Goal: Task Accomplishment & Management: Manage account settings

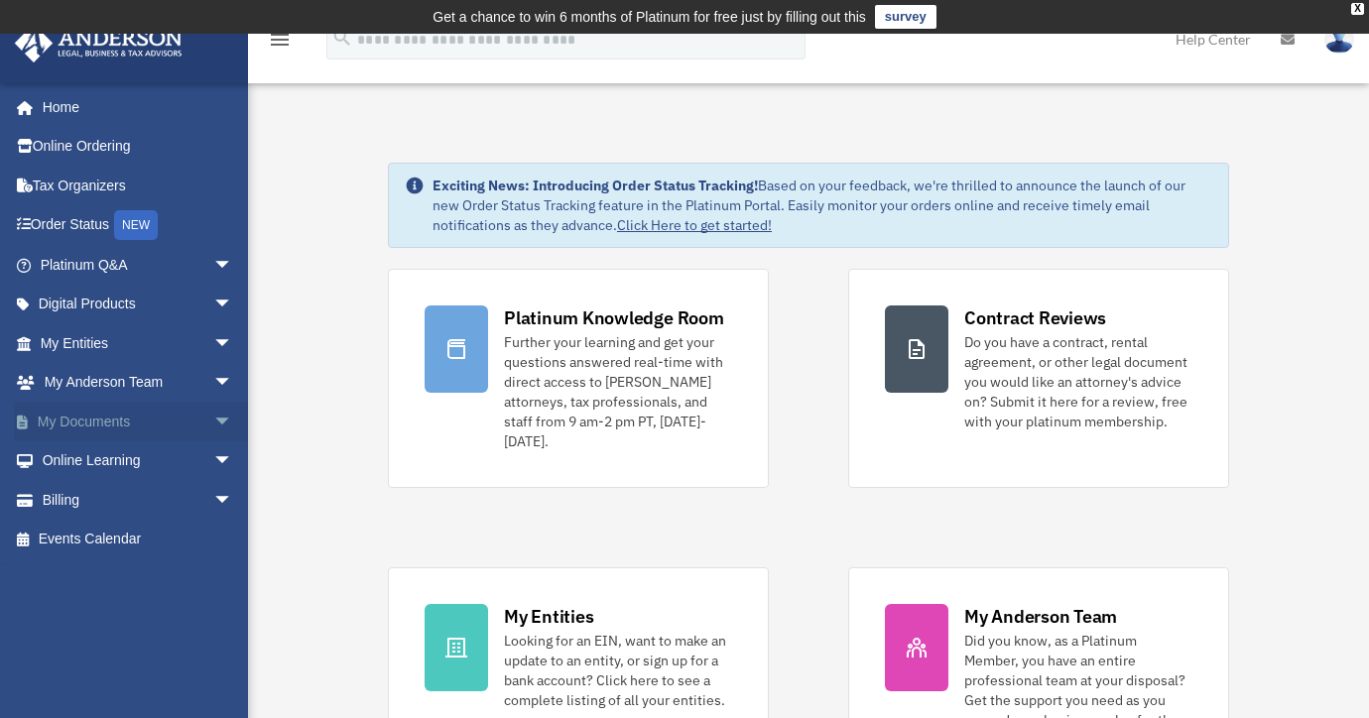
click at [213, 421] on span "arrow_drop_down" at bounding box center [233, 422] width 40 height 41
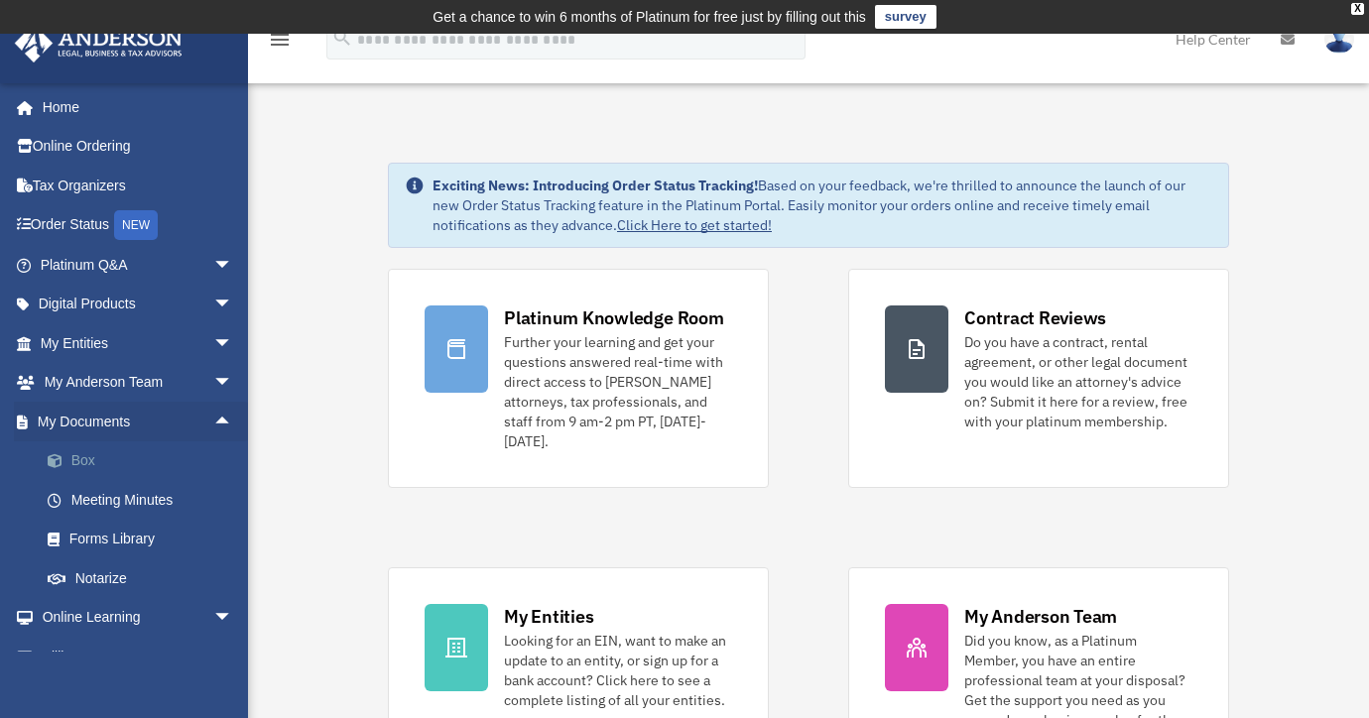
click at [98, 461] on link "Box" at bounding box center [145, 461] width 235 height 40
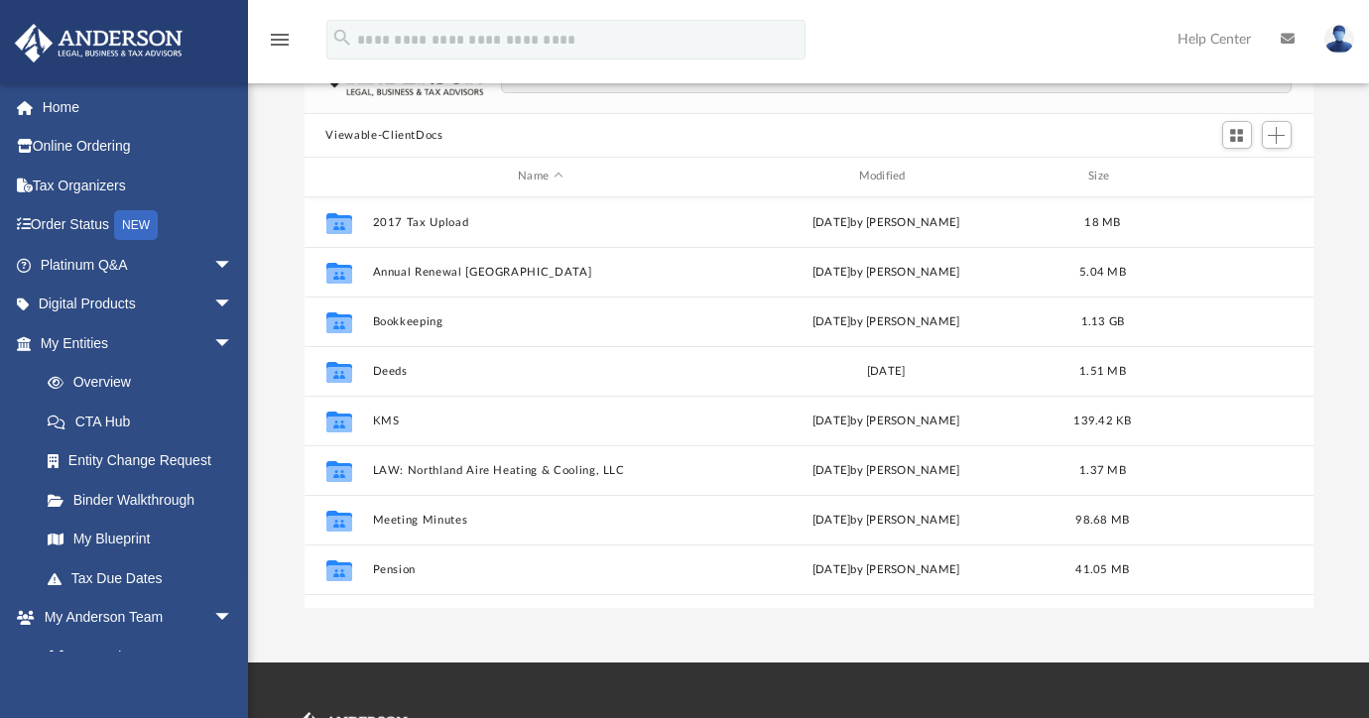
scroll to position [67, 0]
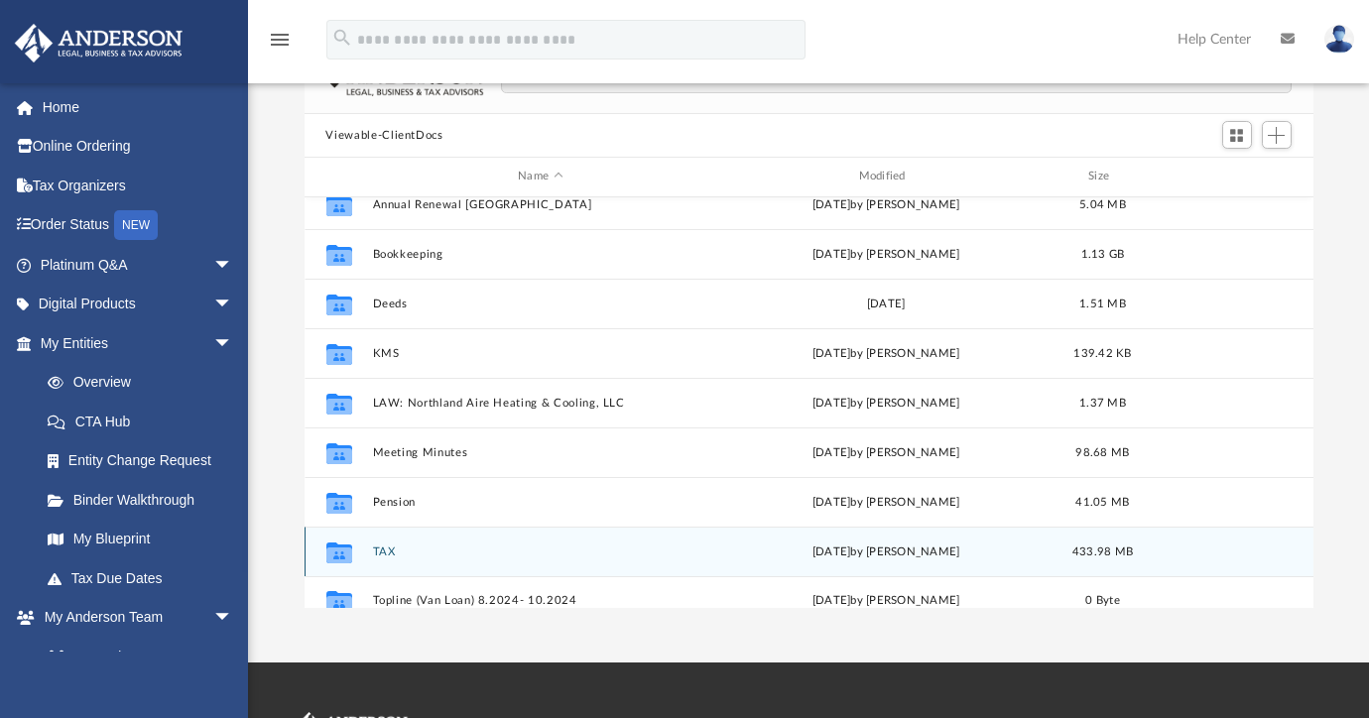
click at [387, 551] on button "TAX" at bounding box center [540, 552] width 336 height 13
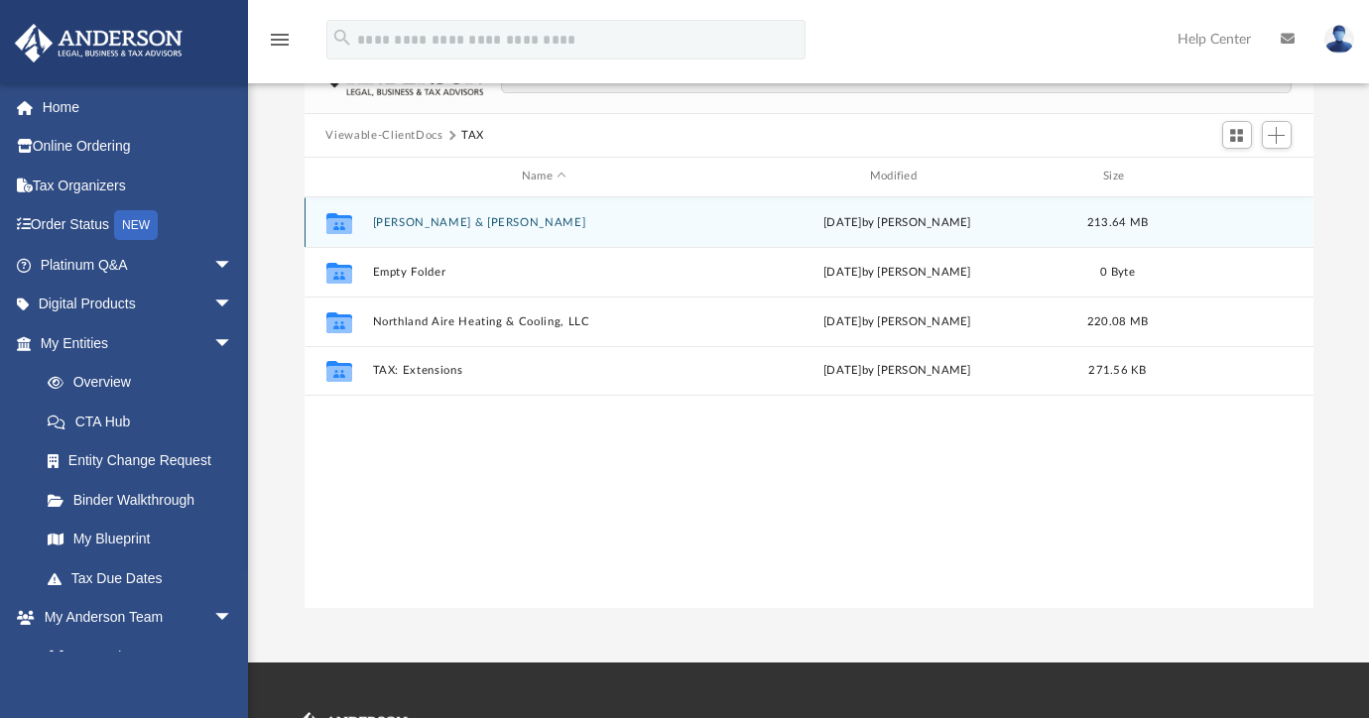
scroll to position [0, 0]
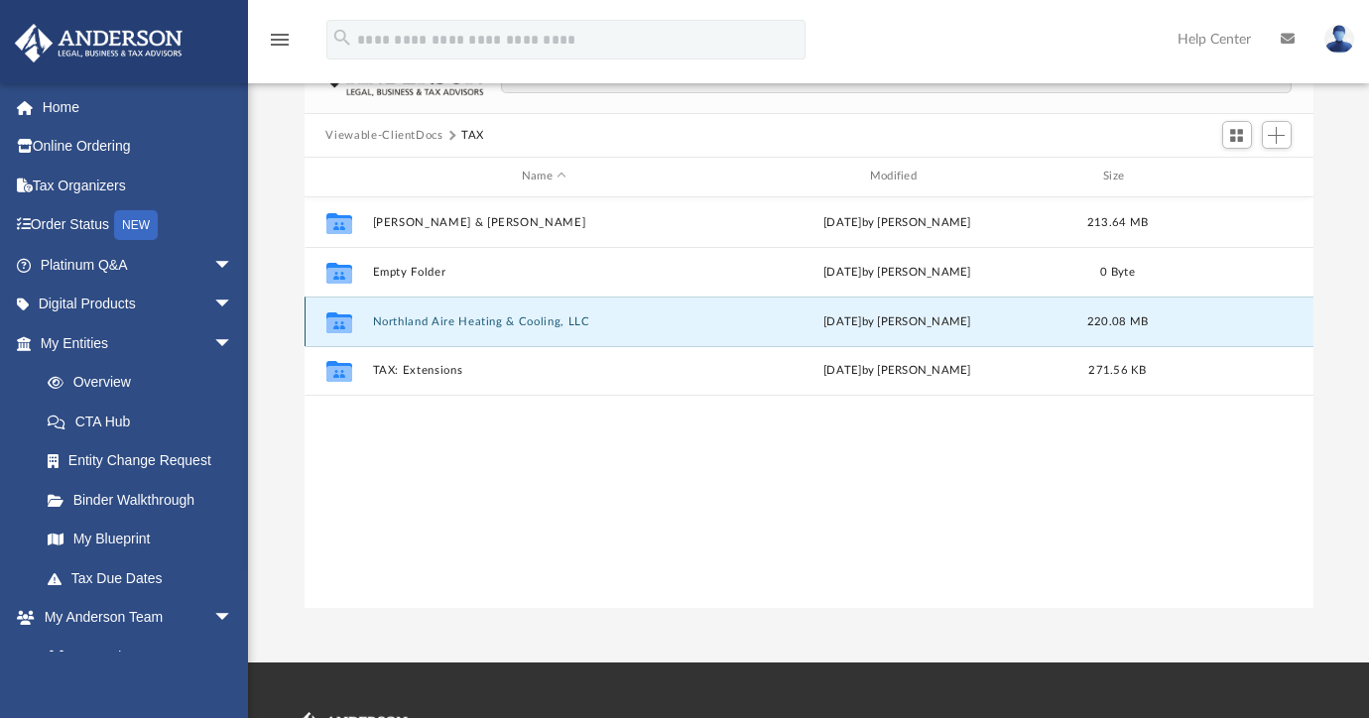
click at [436, 318] on button "Northland Aire Heating & Cooling, LLC" at bounding box center [544, 321] width 344 height 13
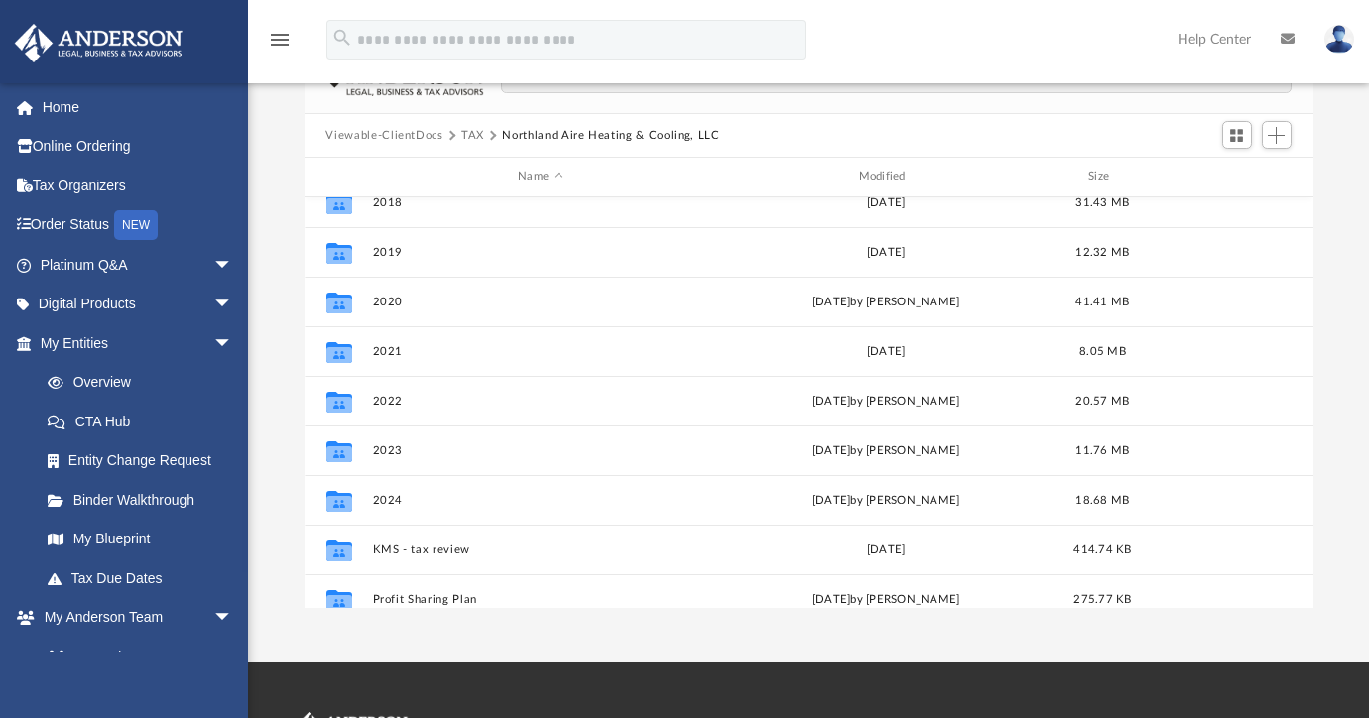
scroll to position [121, 0]
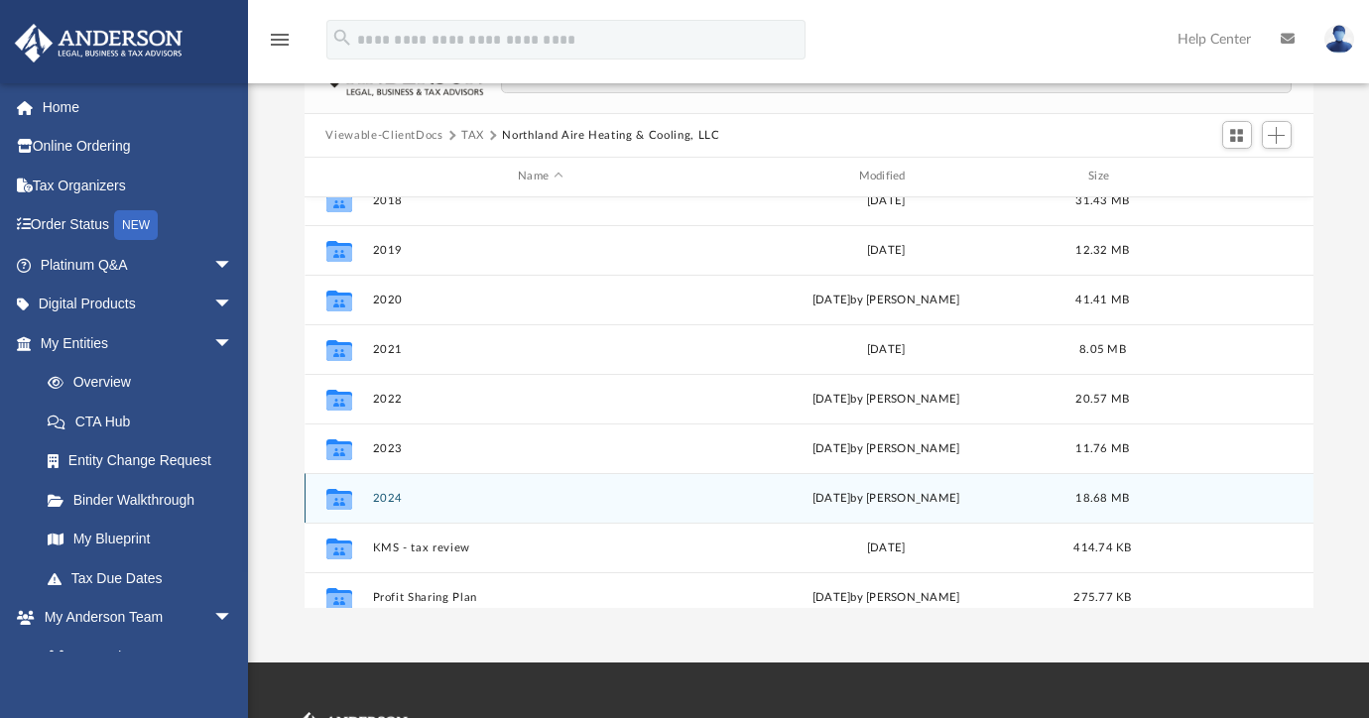
click at [389, 500] on button "2024" at bounding box center [540, 498] width 336 height 13
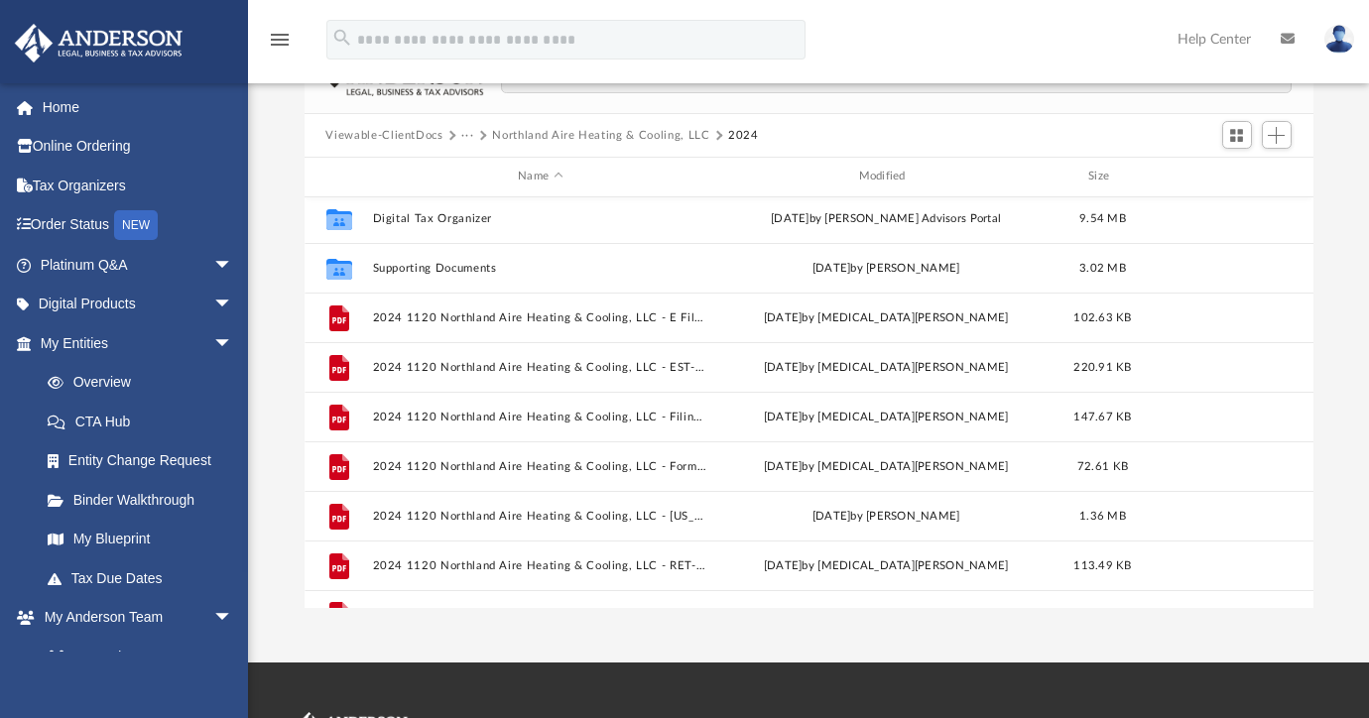
scroll to position [35, 0]
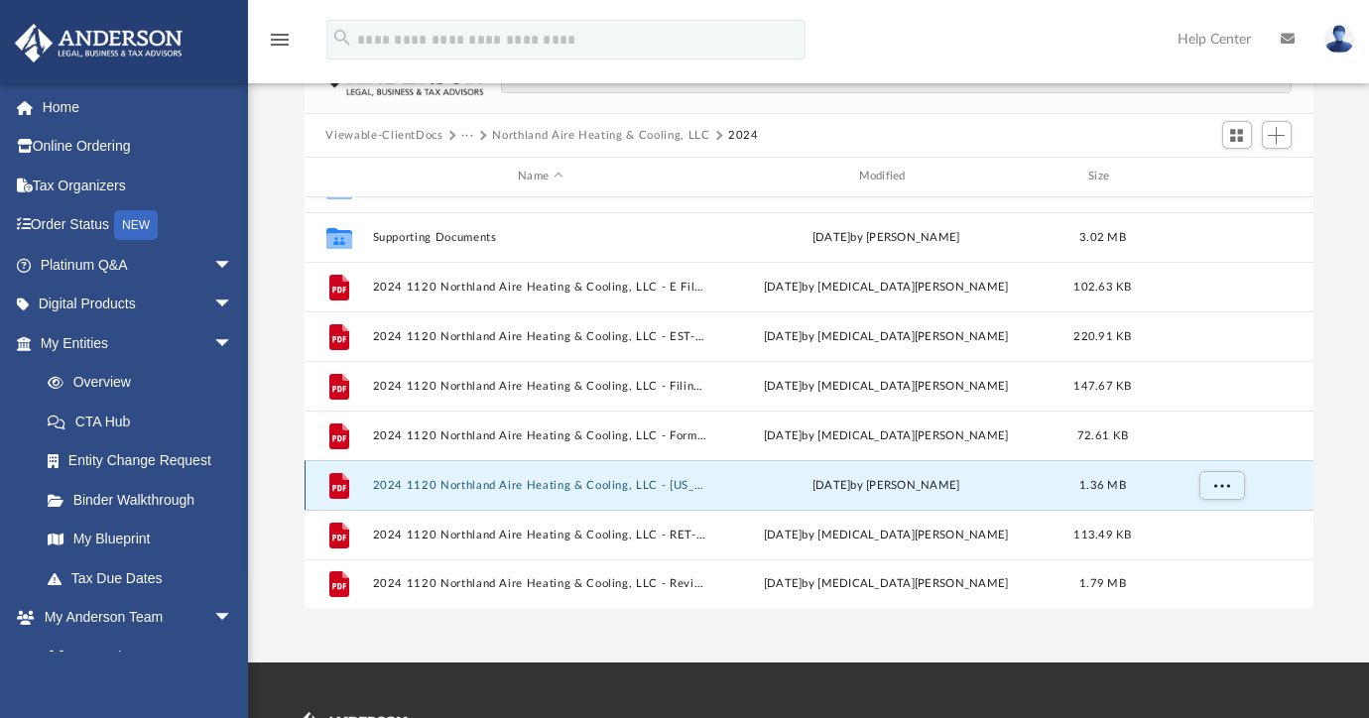
click at [636, 479] on button "2024 1120 Northland Aire Heating & Cooling, LLC - Minnesota Business Corporatio…" at bounding box center [540, 485] width 336 height 13
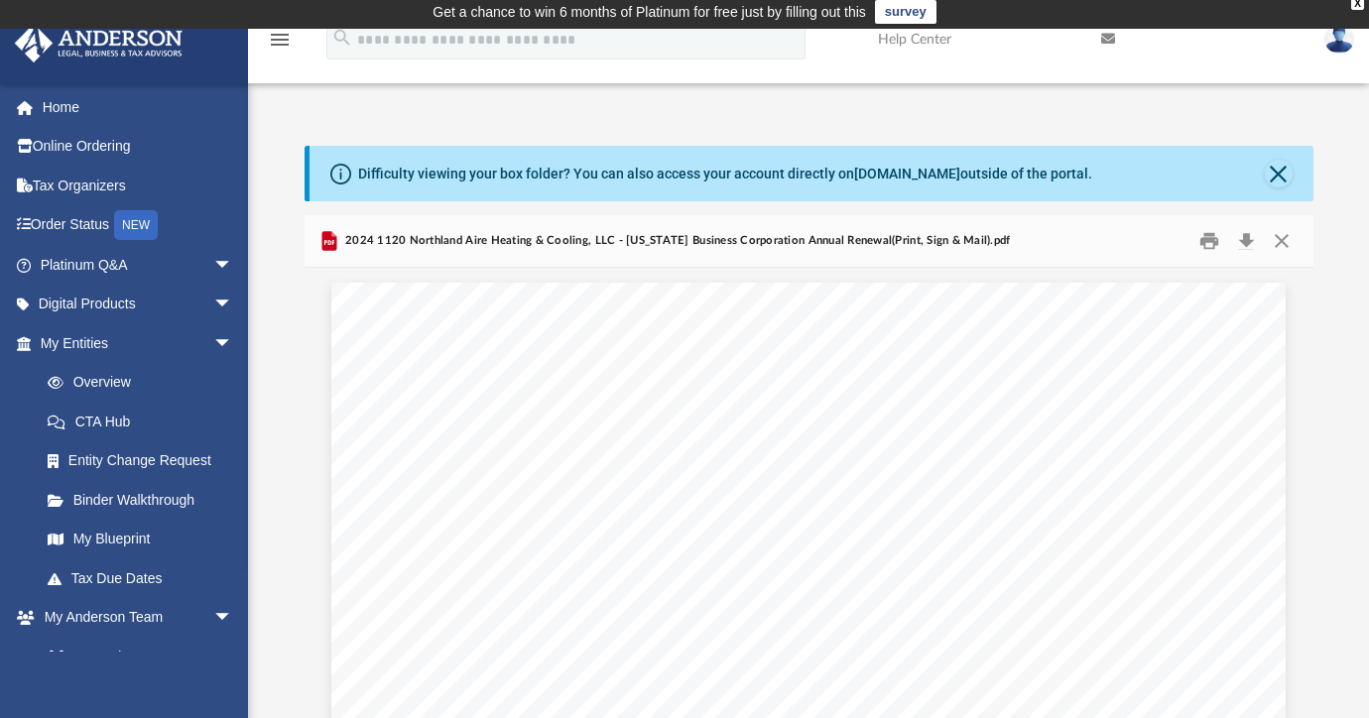
scroll to position [2, 0]
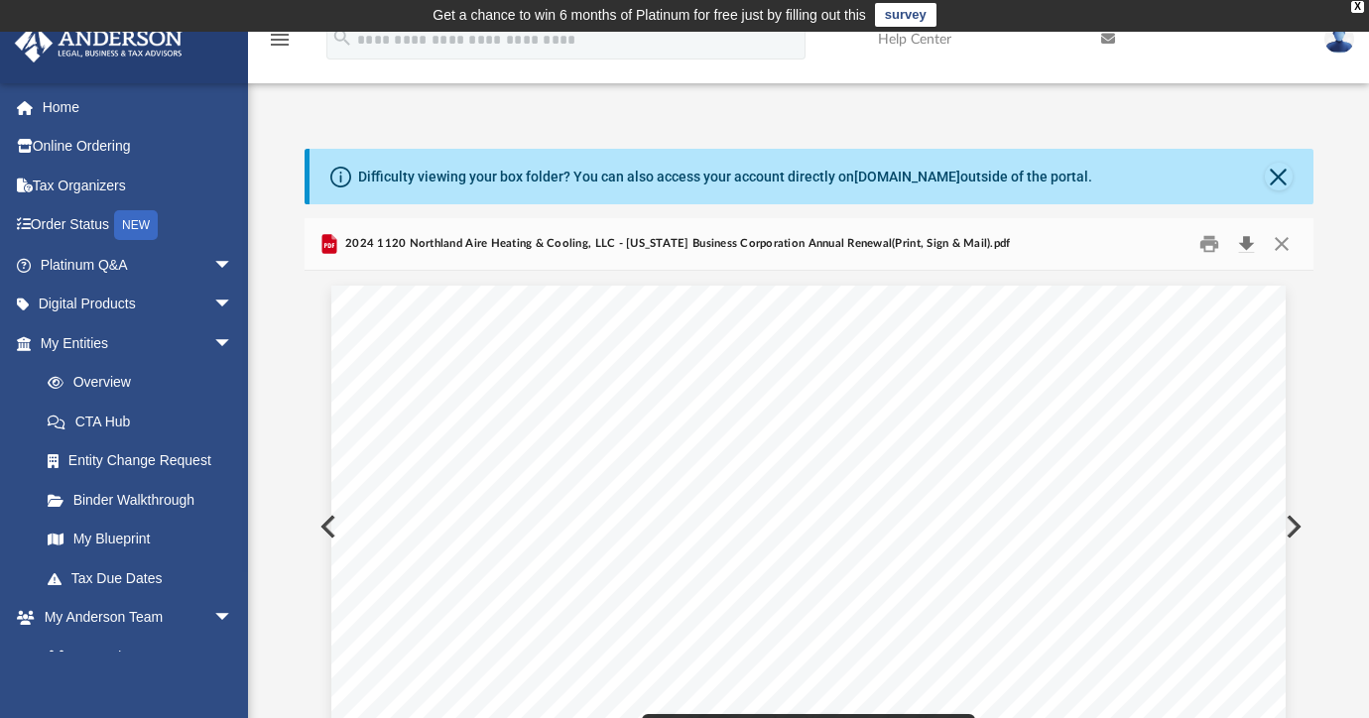
click at [1239, 241] on button "Download" at bounding box center [1247, 244] width 36 height 31
click at [1291, 514] on button "Preview" at bounding box center [1292, 527] width 44 height 56
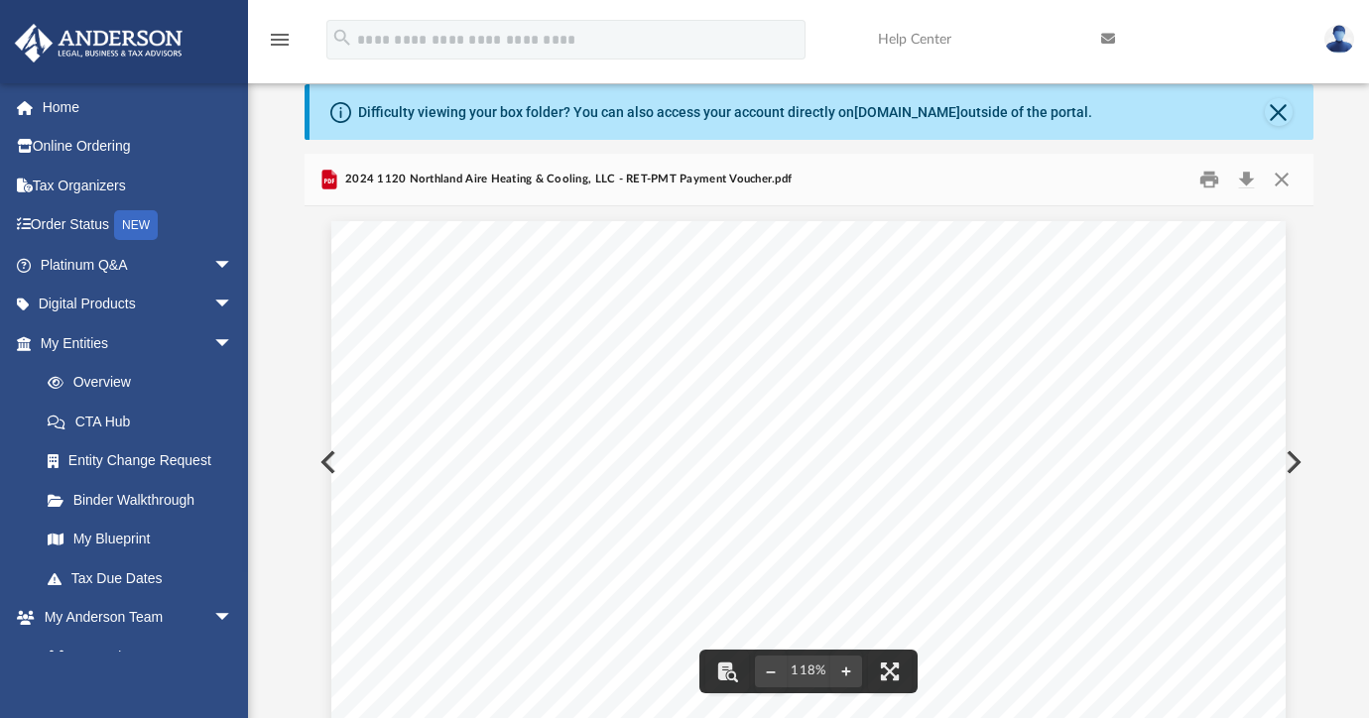
click at [1293, 457] on button "Preview" at bounding box center [1292, 463] width 44 height 56
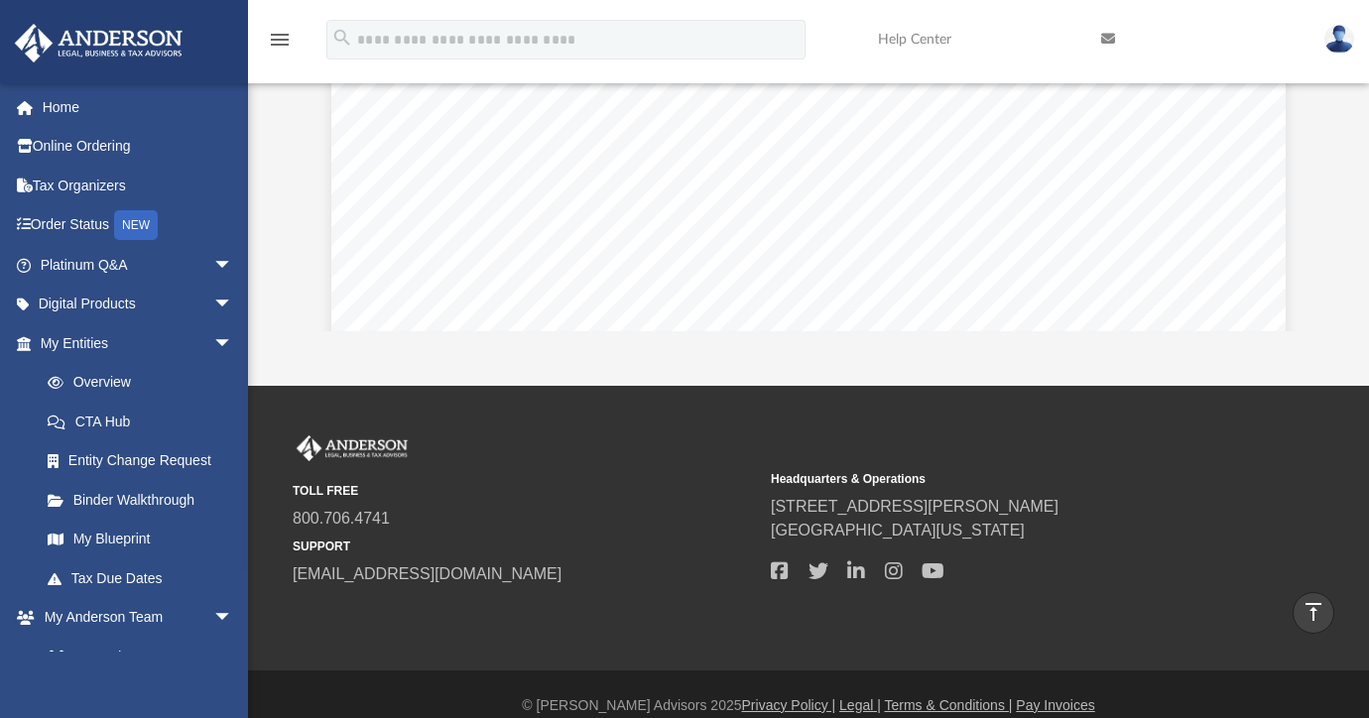
scroll to position [0, 0]
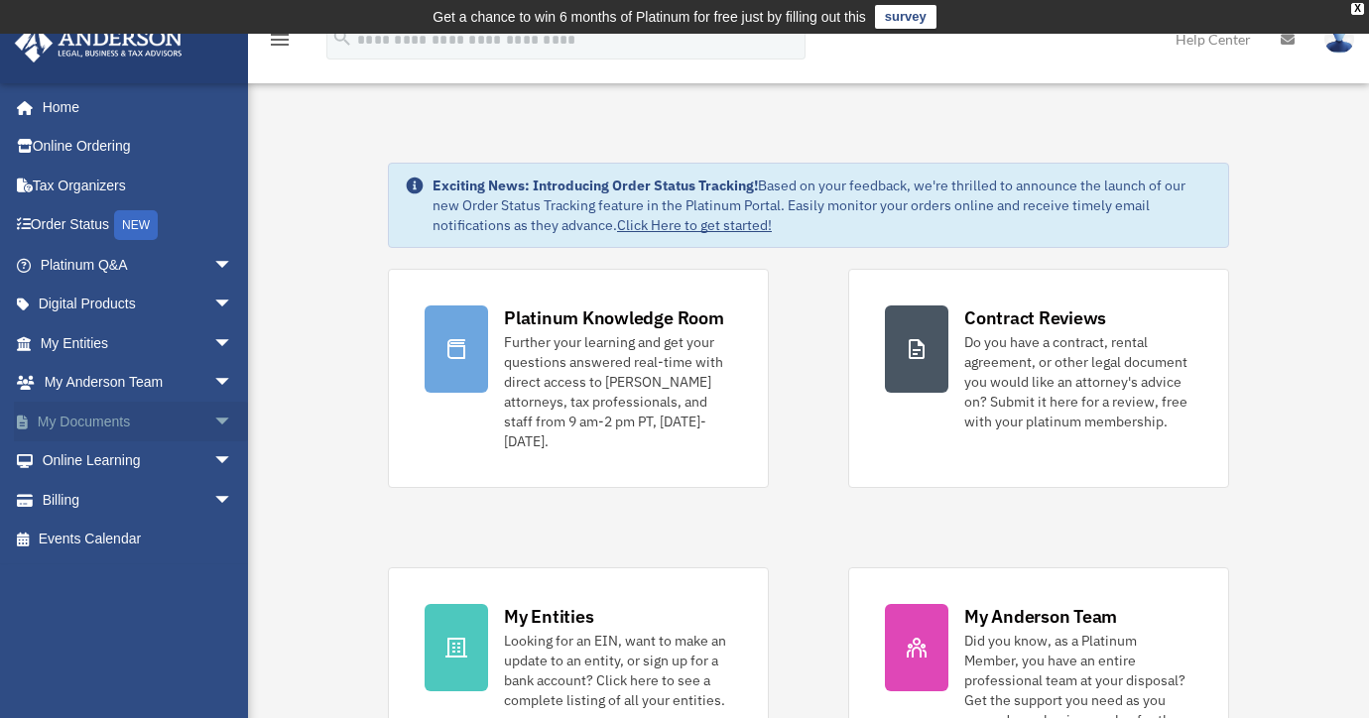
click at [58, 435] on link "My Documents arrow_drop_down" at bounding box center [138, 422] width 249 height 40
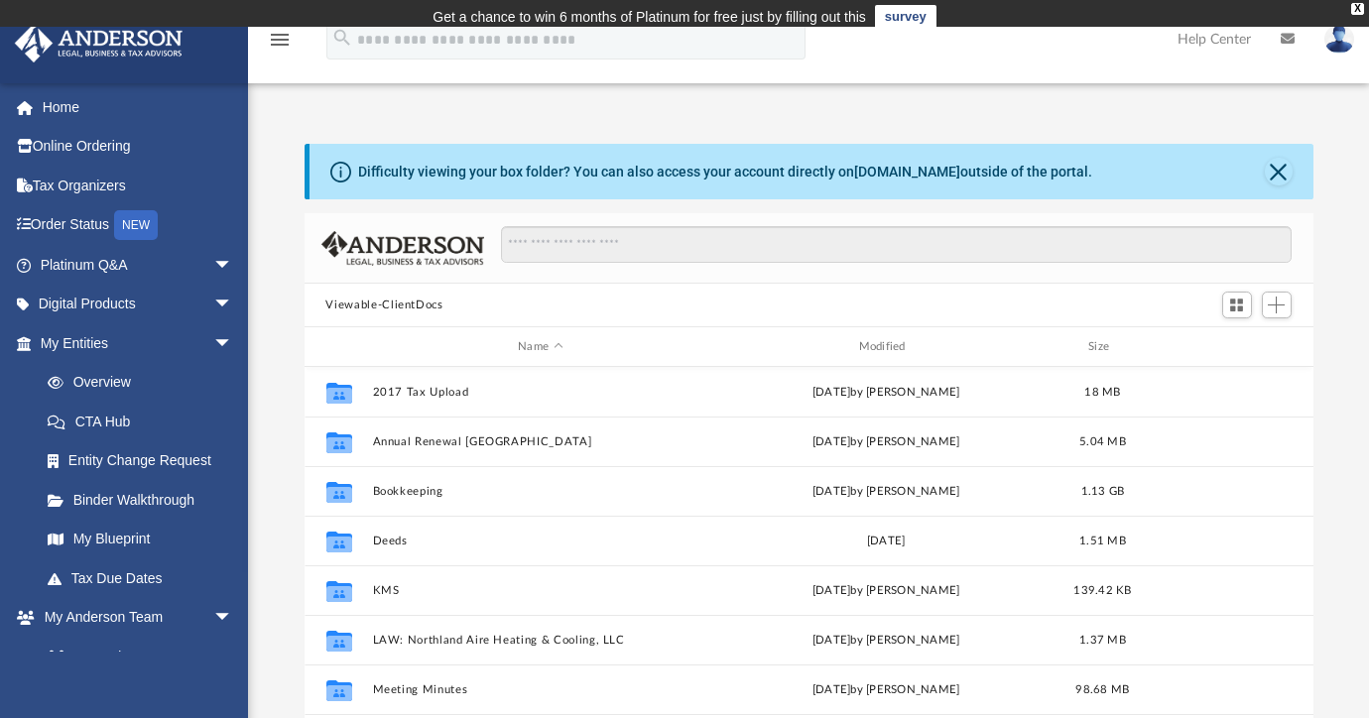
scroll to position [436, 994]
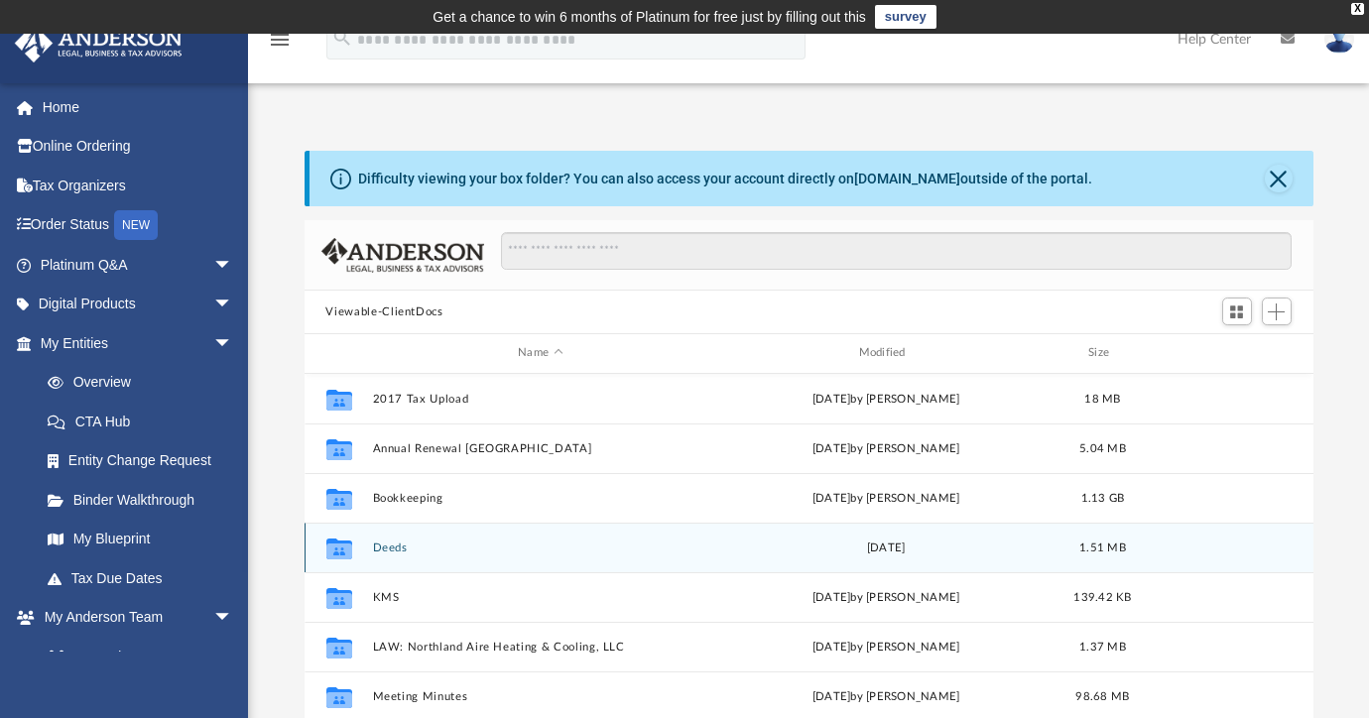
click at [396, 550] on button "Deeds" at bounding box center [540, 548] width 336 height 13
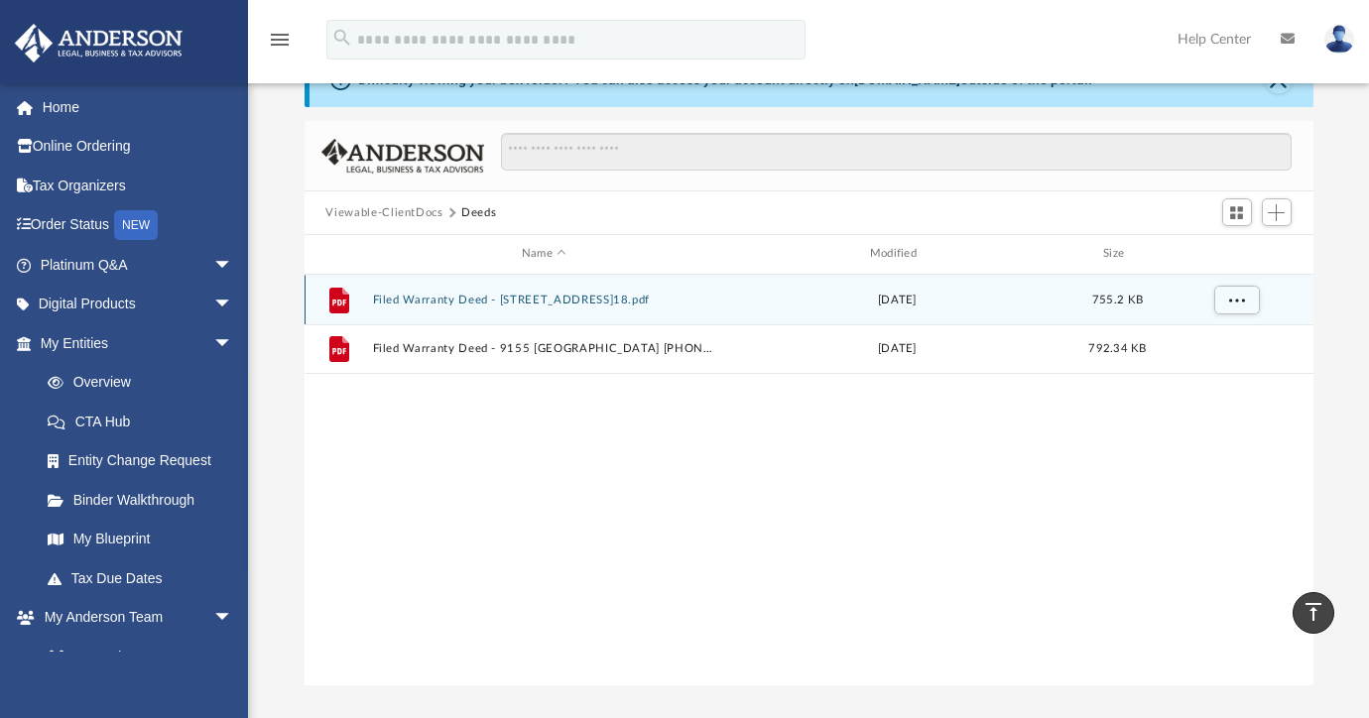
scroll to position [0, 0]
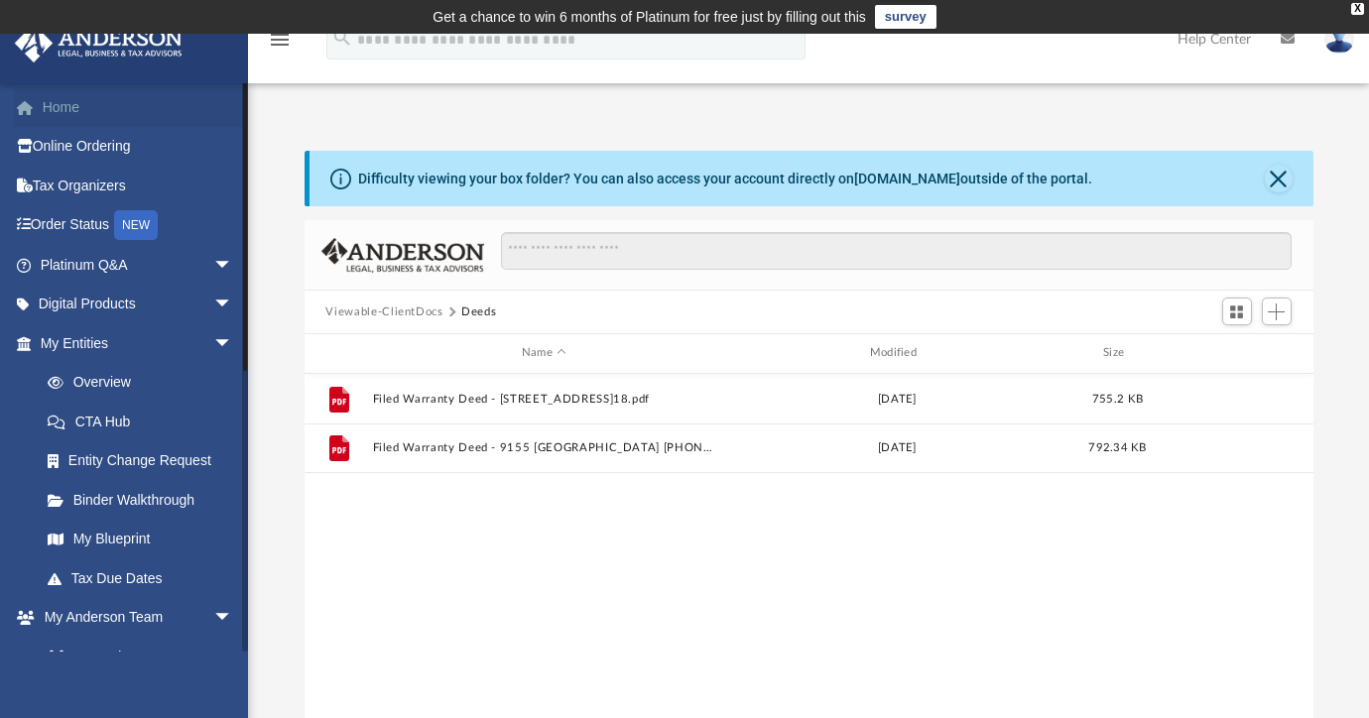
click at [70, 103] on link "Home" at bounding box center [138, 107] width 249 height 40
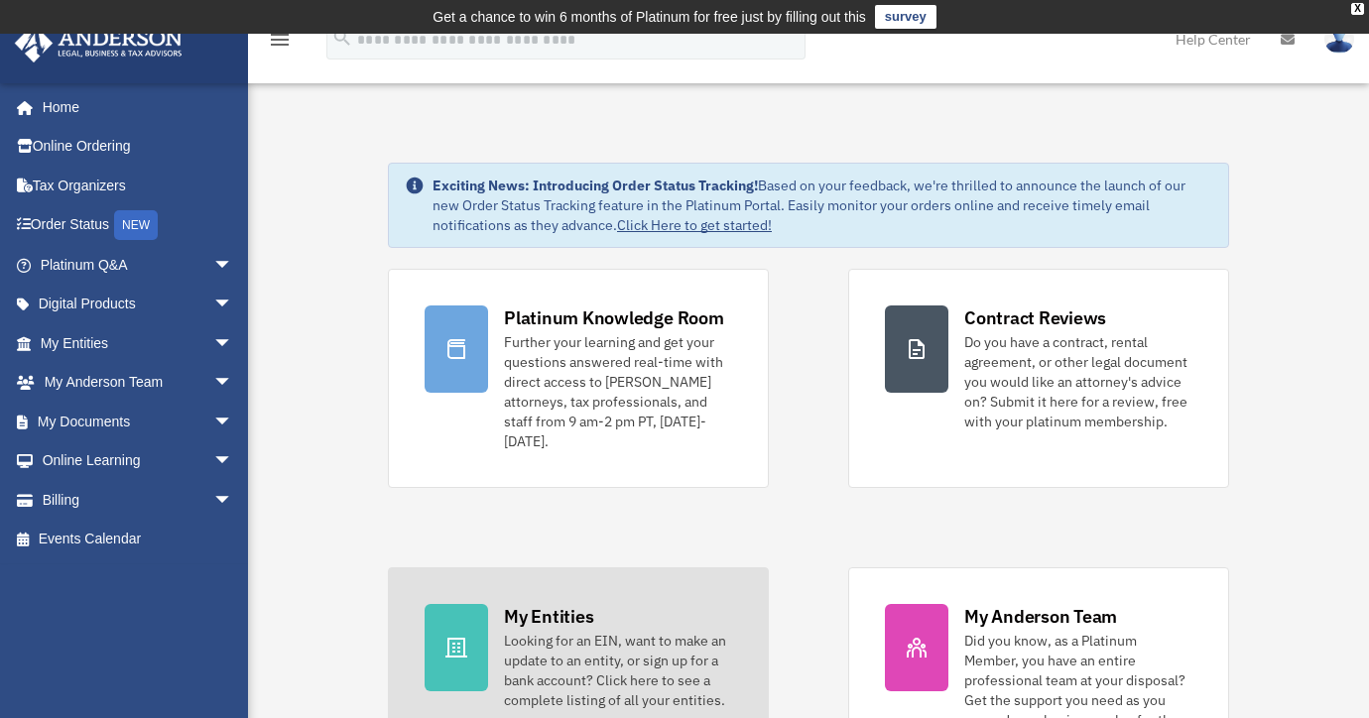
click at [497, 678] on link "My Entities Looking for an EIN, want to make an update to an entity, or sign up…" at bounding box center [578, 696] width 381 height 259
click at [497, 677] on link "My Entities Looking for an EIN, want to make an update to an entity, or sign up…" at bounding box center [578, 696] width 381 height 259
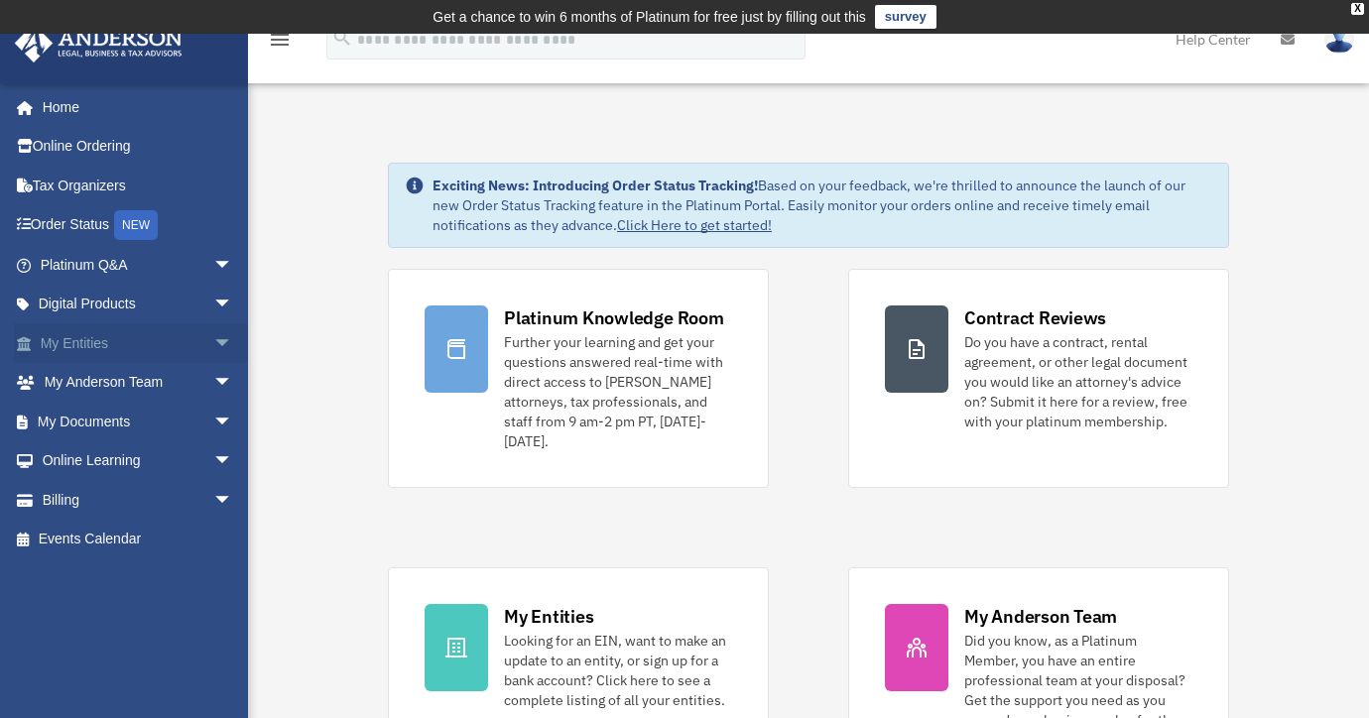
click at [89, 340] on link "My Entities arrow_drop_down" at bounding box center [138, 343] width 249 height 40
click at [213, 338] on span "arrow_drop_down" at bounding box center [233, 343] width 40 height 41
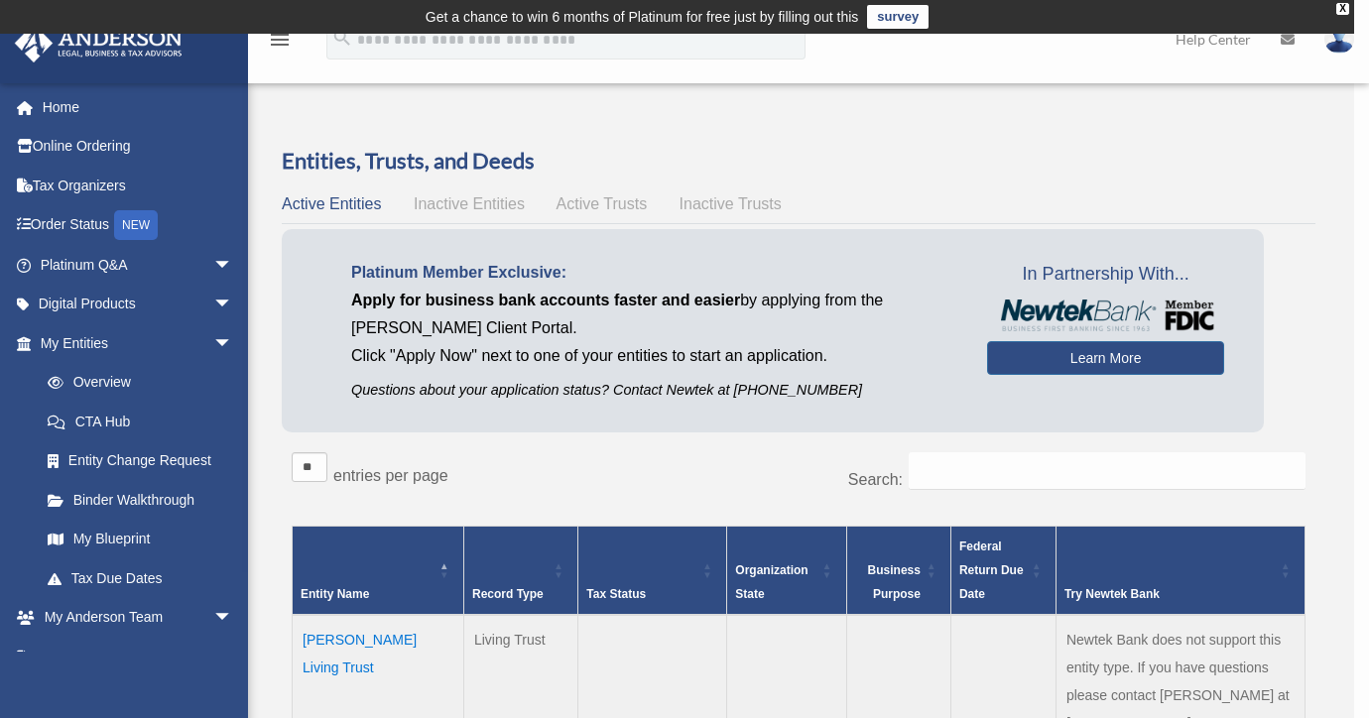
scroll to position [157, 0]
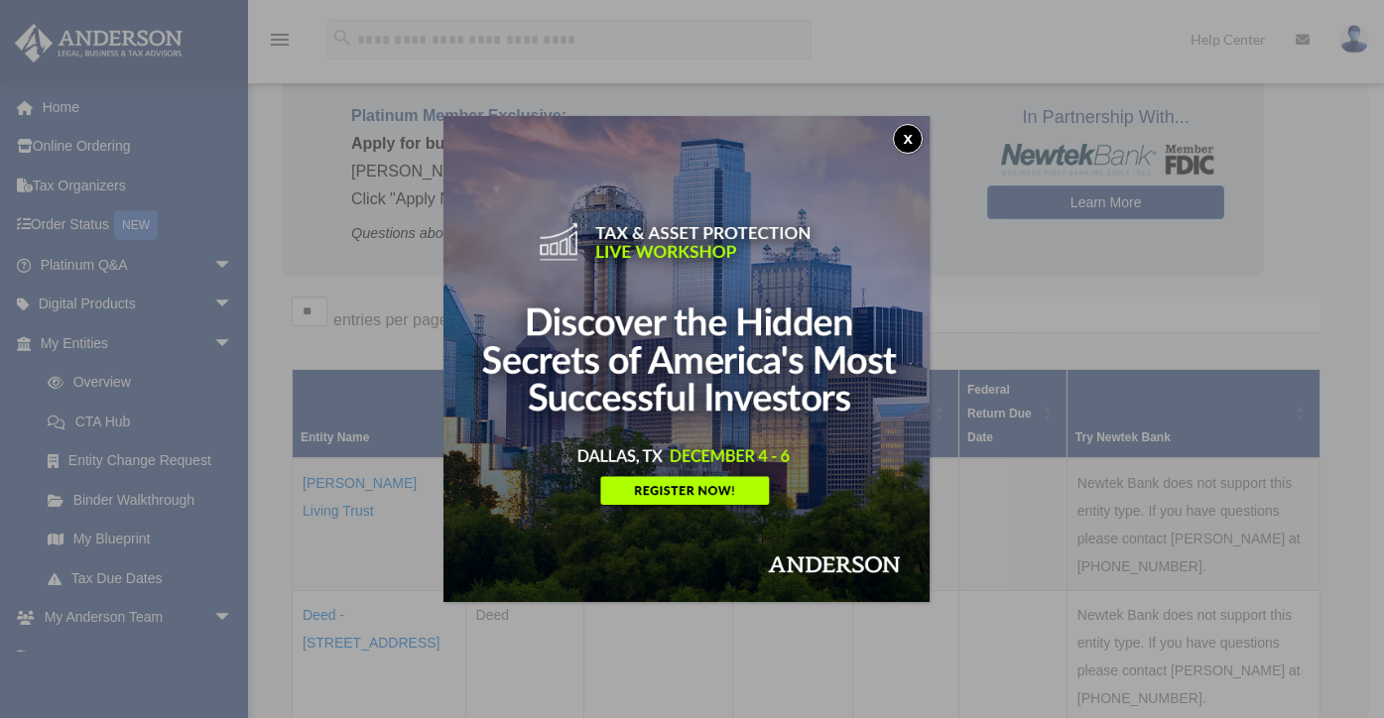
drag, startPoint x: 1373, startPoint y: 63, endPoint x: 1373, endPoint y: 112, distance: 48.6
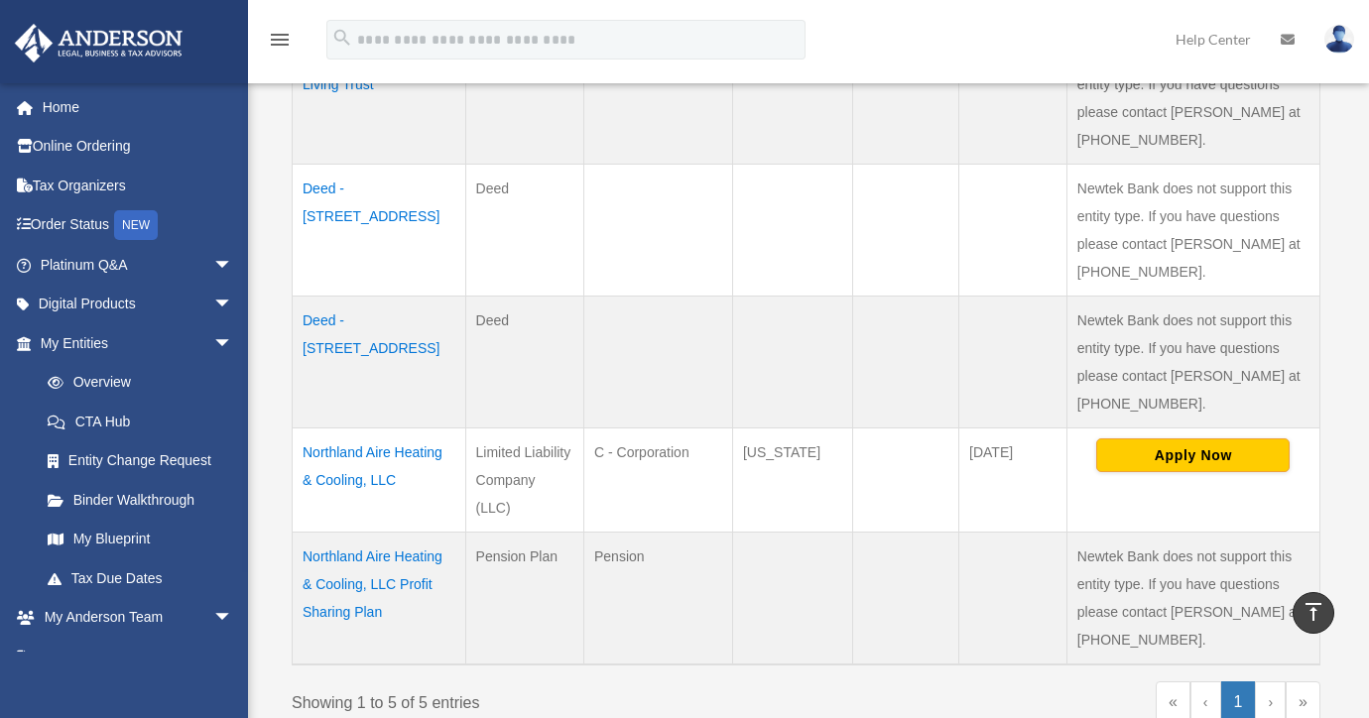
scroll to position [589, 0]
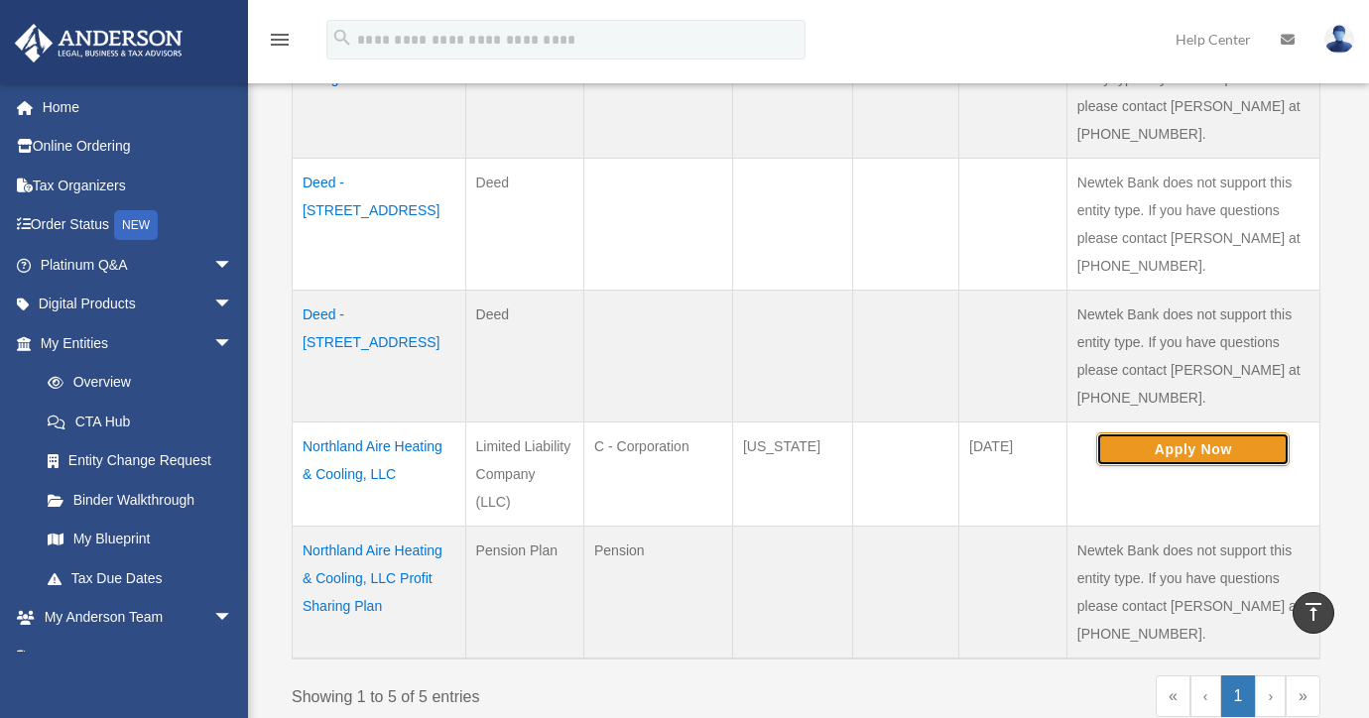
click at [1191, 447] on button "Apply Now" at bounding box center [1192, 450] width 193 height 34
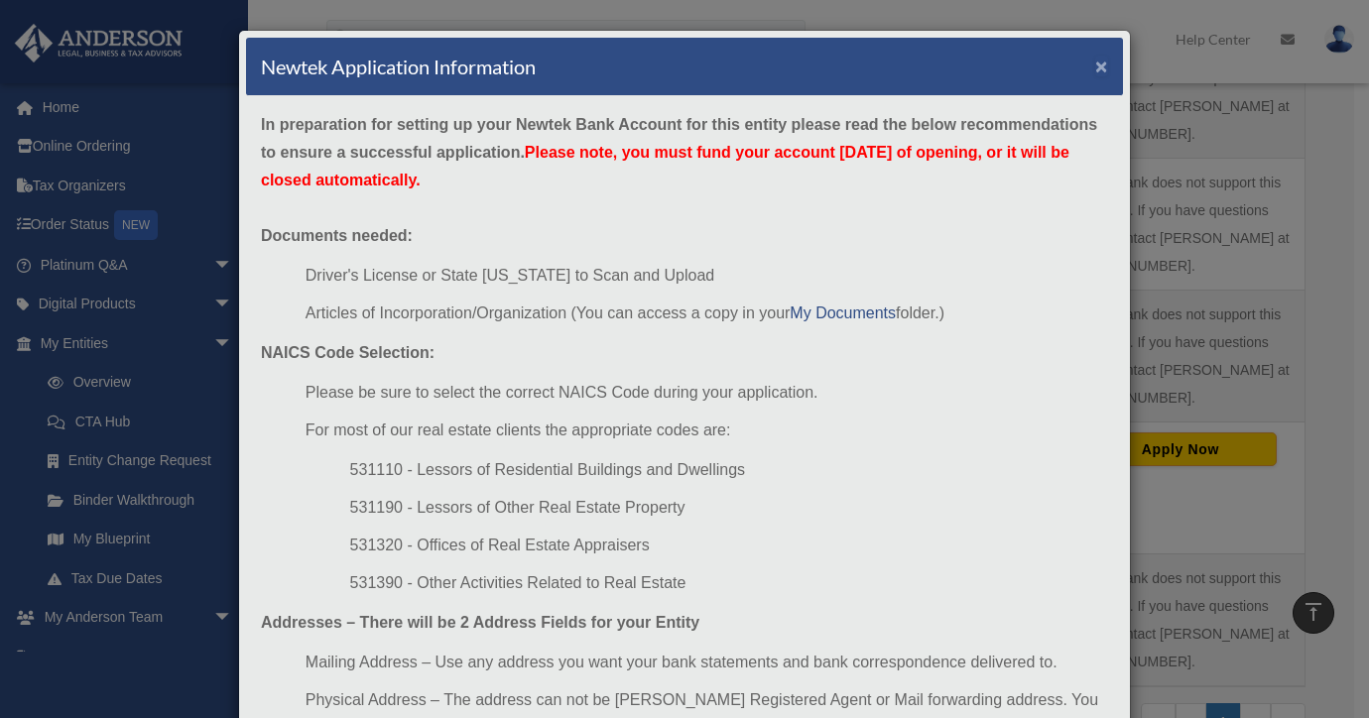
click at [1095, 68] on button "×" at bounding box center [1101, 66] width 13 height 21
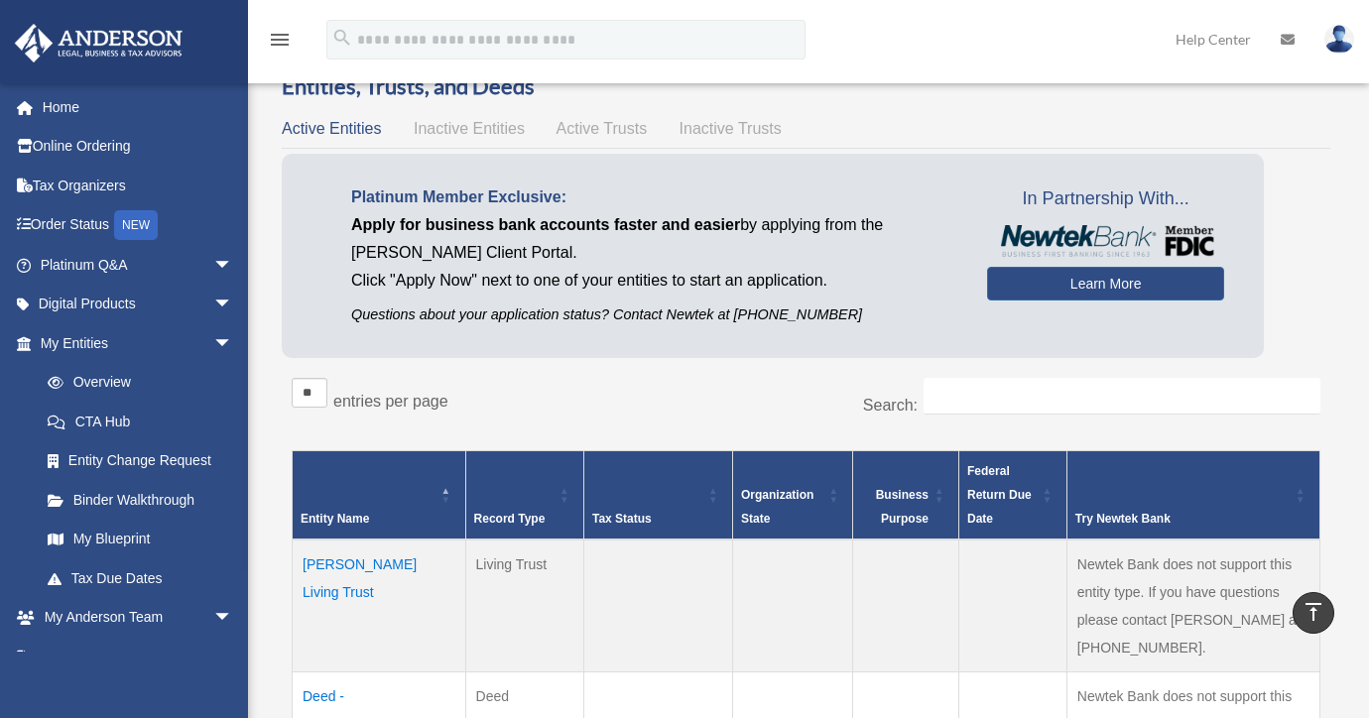
scroll to position [73, 0]
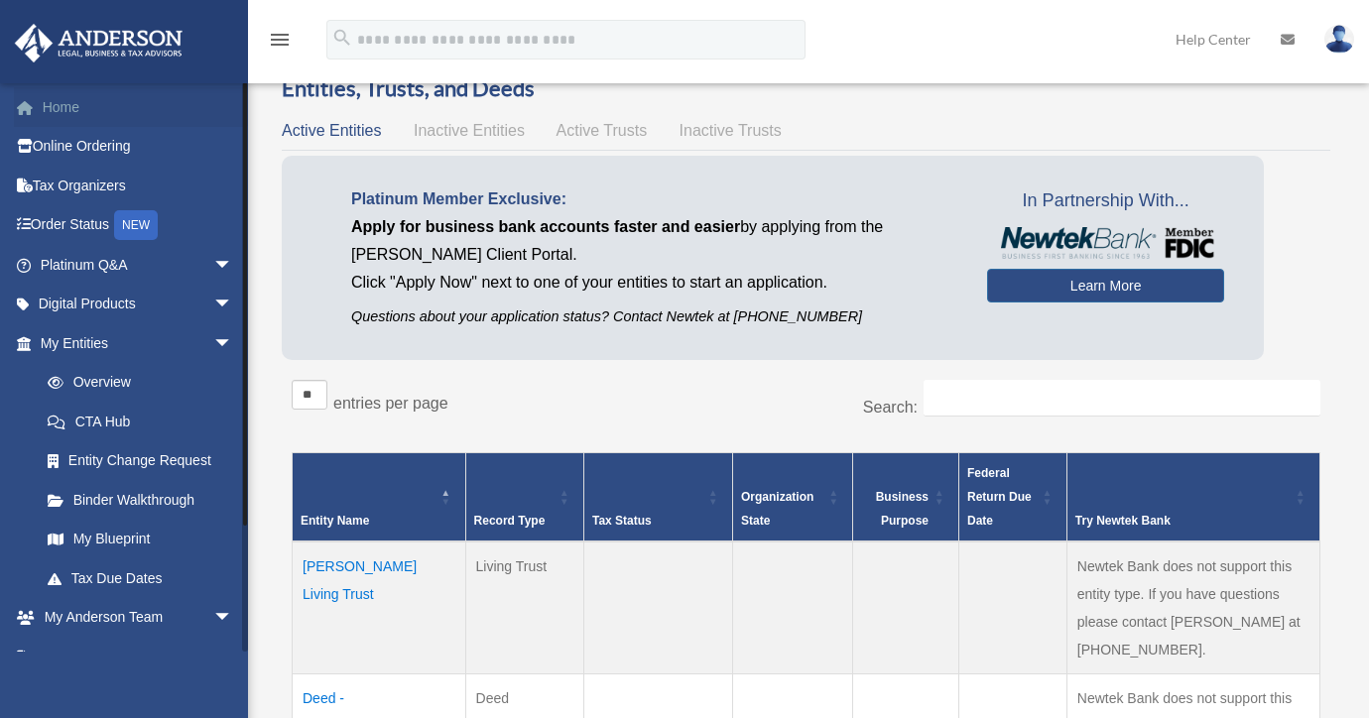
click at [81, 94] on link "Home" at bounding box center [138, 107] width 249 height 40
click at [79, 105] on link "Home" at bounding box center [138, 107] width 249 height 40
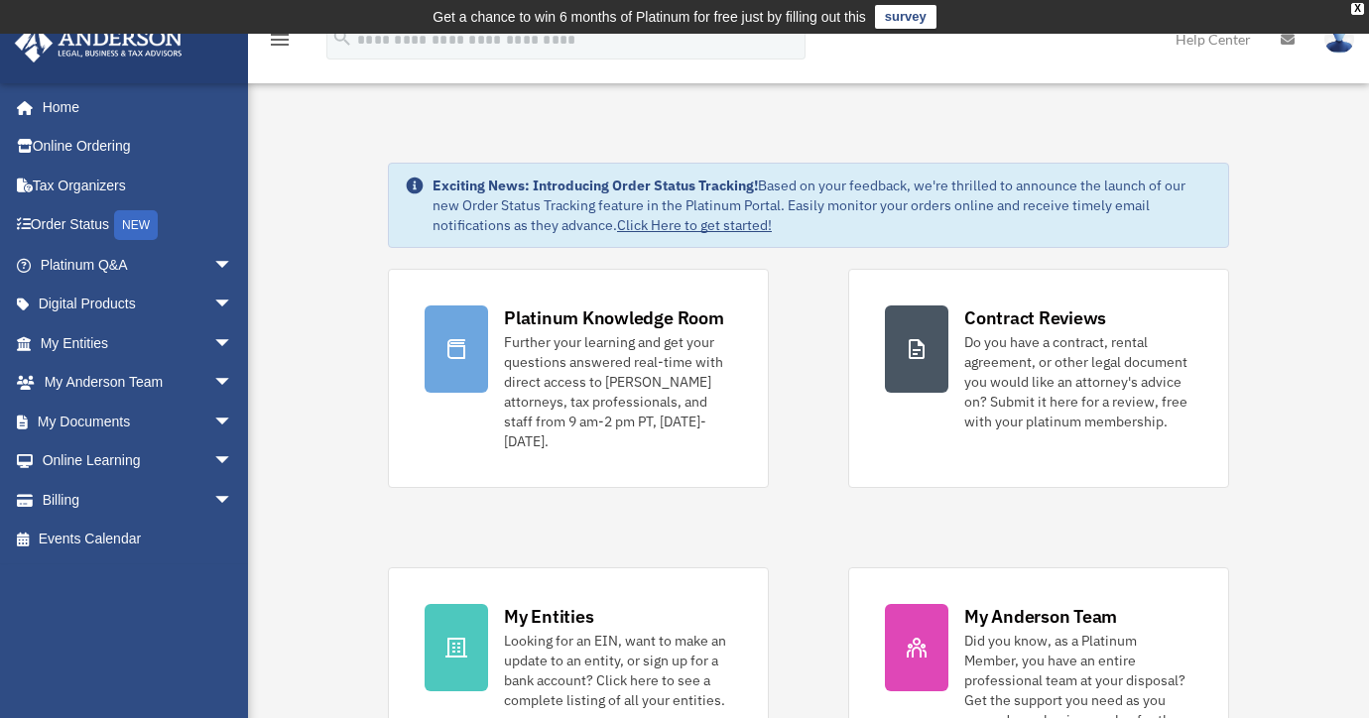
click at [1330, 50] on img at bounding box center [1339, 39] width 30 height 29
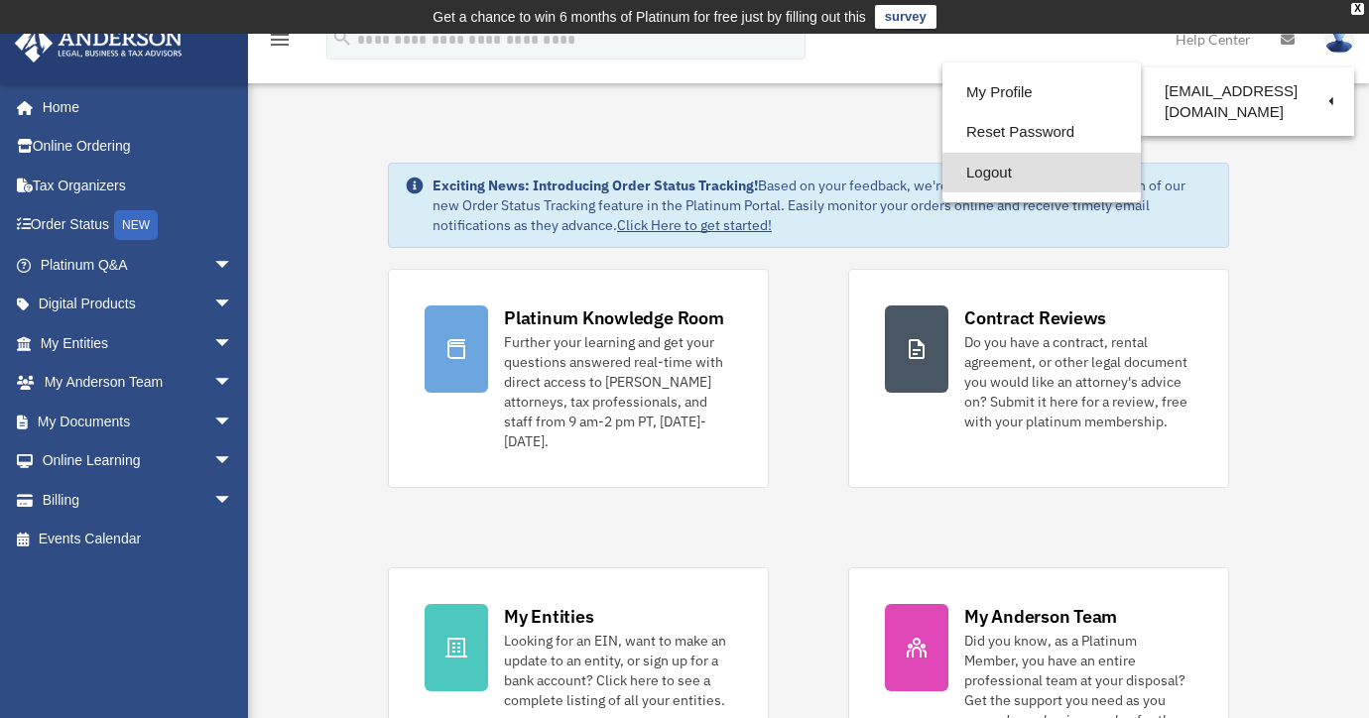
click at [1001, 184] on link "Logout" at bounding box center [1041, 173] width 198 height 41
